Goal: Entertainment & Leisure: Consume media (video, audio)

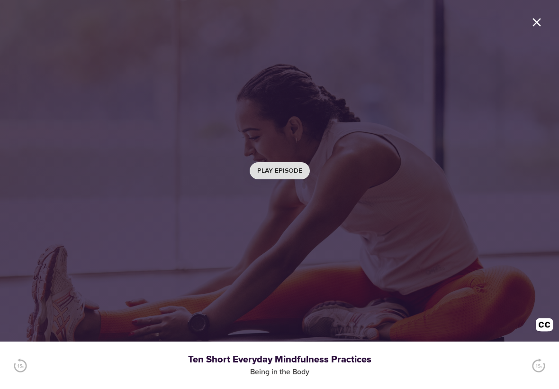
click at [268, 167] on span "Play Episode" at bounding box center [279, 171] width 45 height 12
click at [277, 159] on icon "button" at bounding box center [279, 157] width 47 height 47
click at [276, 160] on icon "button" at bounding box center [283, 157] width 22 height 27
click at [25, 369] on img "button" at bounding box center [20, 365] width 14 height 14
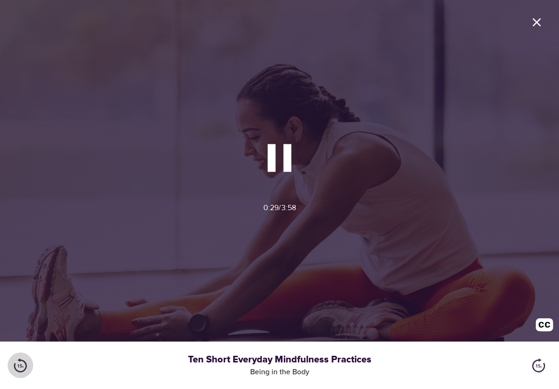
click at [25, 364] on img "button" at bounding box center [20, 365] width 14 height 14
click at [18, 366] on img "button" at bounding box center [20, 365] width 14 height 14
click at [25, 366] on img "button" at bounding box center [20, 365] width 14 height 14
click at [536, 367] on img "button" at bounding box center [539, 365] width 14 height 14
click at [26, 361] on img "button" at bounding box center [20, 365] width 14 height 14
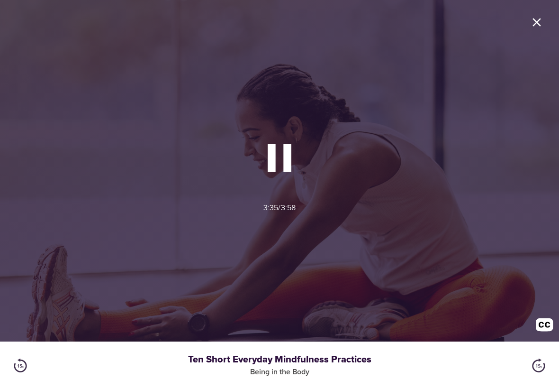
click at [27, 364] on img "button" at bounding box center [20, 365] width 14 height 14
click at [31, 361] on button "button" at bounding box center [21, 365] width 26 height 26
click at [33, 362] on button "button" at bounding box center [21, 365] width 26 height 26
click at [31, 362] on button "button" at bounding box center [21, 365] width 26 height 26
click at [32, 361] on button "button" at bounding box center [21, 365] width 26 height 26
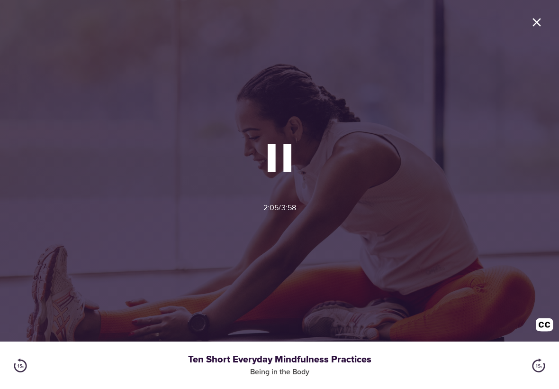
click at [32, 362] on button "button" at bounding box center [21, 365] width 26 height 26
click at [38, 364] on div at bounding box center [20, 365] width 41 height 41
click at [37, 365] on div at bounding box center [20, 365] width 41 height 41
click at [33, 363] on button "button" at bounding box center [21, 365] width 26 height 26
click at [39, 366] on div at bounding box center [20, 365] width 41 height 41
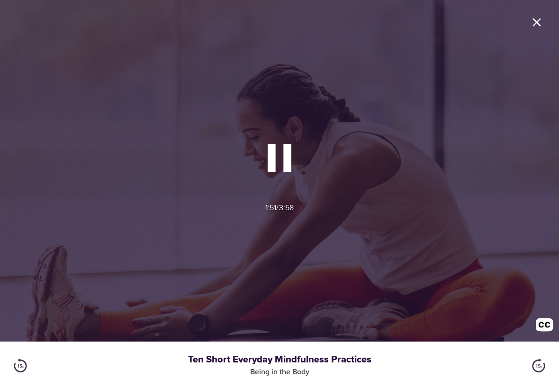
click at [38, 365] on div at bounding box center [20, 365] width 41 height 41
click at [40, 365] on div at bounding box center [20, 365] width 41 height 41
click at [43, 361] on div "Ten Short Everyday Mindfulness Practices" at bounding box center [280, 360] width 478 height 14
click at [43, 362] on div "Ten Short Everyday Mindfulness Practices" at bounding box center [280, 360] width 478 height 14
click at [41, 363] on div "Ten Short Everyday Mindfulness Practices" at bounding box center [280, 360] width 478 height 14
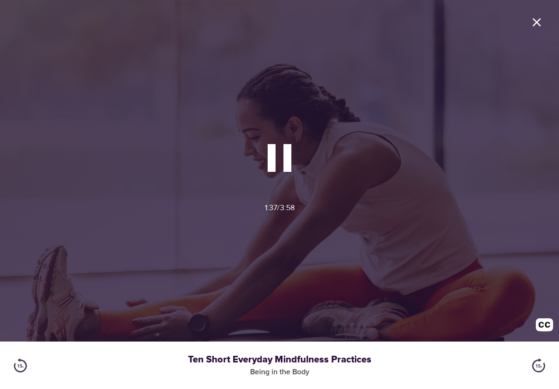
click at [45, 363] on div "Ten Short Everyday Mindfulness Practices" at bounding box center [280, 360] width 478 height 14
click at [39, 369] on div at bounding box center [20, 365] width 41 height 41
click at [40, 369] on div at bounding box center [20, 365] width 41 height 41
click at [26, 365] on img "button" at bounding box center [20, 365] width 14 height 14
click at [27, 364] on img "button" at bounding box center [20, 365] width 14 height 14
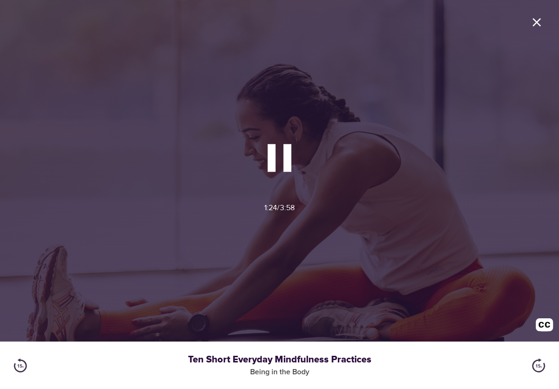
click at [23, 367] on img "button" at bounding box center [20, 365] width 14 height 14
click at [26, 367] on img "button" at bounding box center [20, 365] width 14 height 14
click at [27, 358] on img "button" at bounding box center [20, 365] width 14 height 14
click at [26, 365] on img "button" at bounding box center [20, 365] width 14 height 14
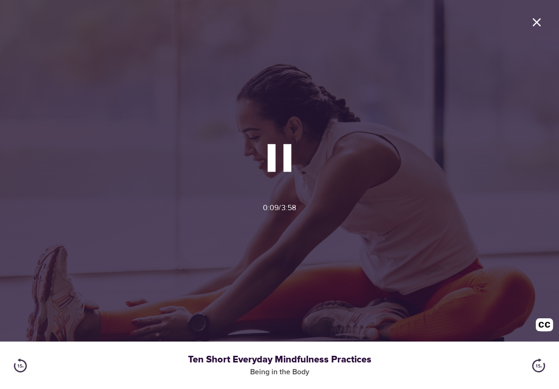
click at [26, 358] on img "button" at bounding box center [20, 365] width 14 height 14
